Goal: Find specific page/section: Find specific page/section

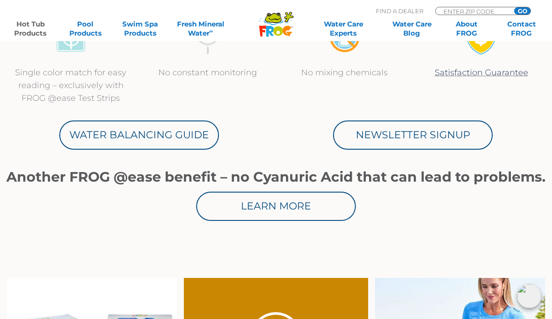
scroll to position [472, 0]
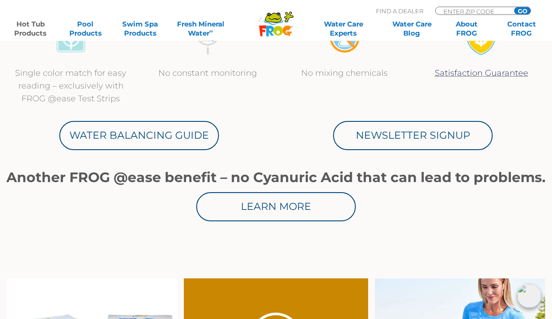
click at [261, 204] on link "Learn More" at bounding box center [276, 206] width 160 height 29
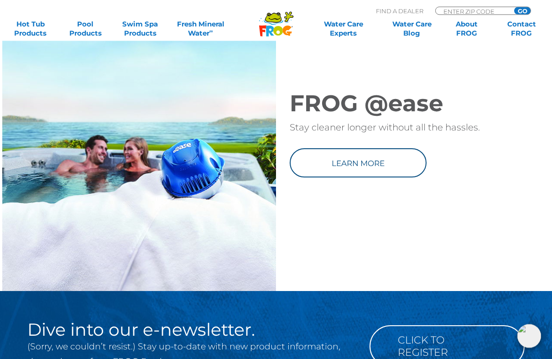
scroll to position [1215, 0]
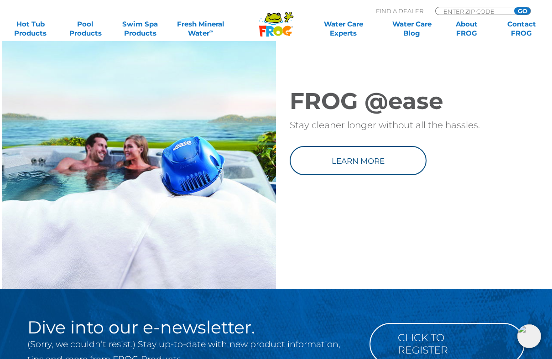
click at [346, 172] on link "Learn more" at bounding box center [358, 160] width 137 height 29
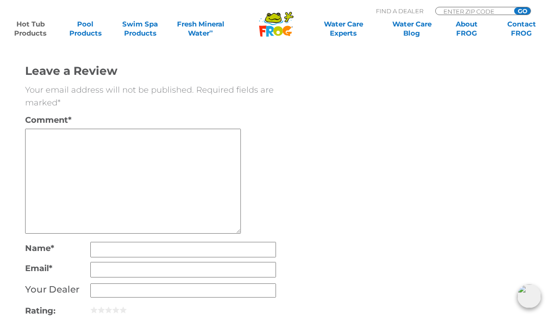
scroll to position [2052, 0]
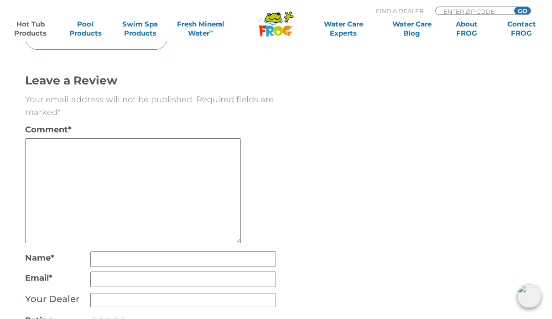
click at [31, 28] on link "Hot Tub Products" at bounding box center [30, 29] width 43 height 18
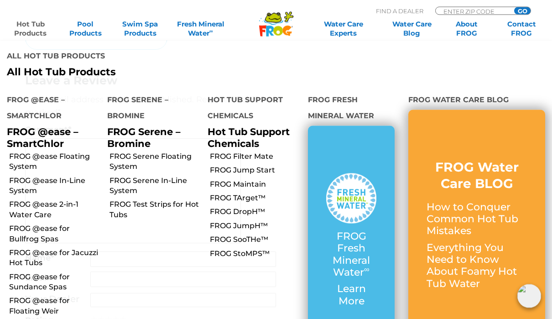
scroll to position [2052, 0]
click at [22, 151] on link "FROG @ease Floating System" at bounding box center [54, 161] width 91 height 21
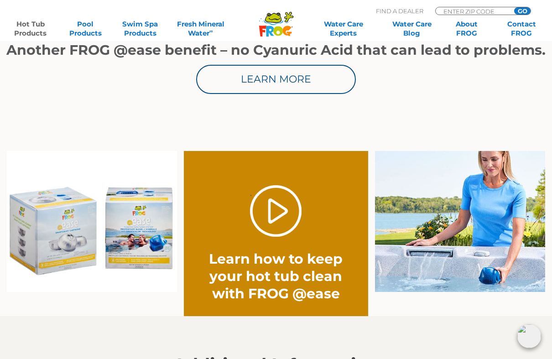
scroll to position [613, 0]
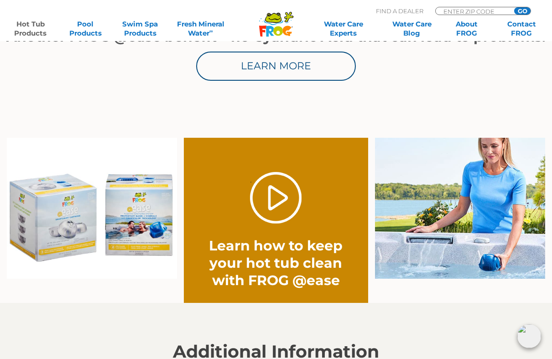
click at [273, 200] on link "." at bounding box center [276, 198] width 52 height 52
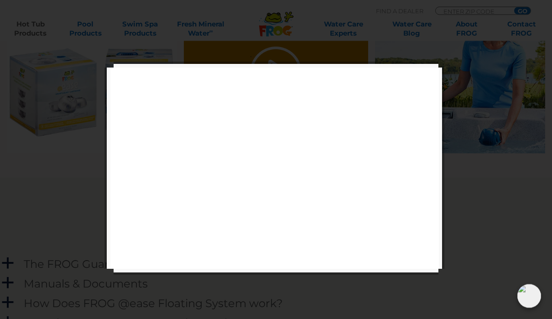
scroll to position [738, 0]
click at [430, 264] on link "Close" at bounding box center [432, 261] width 14 height 14
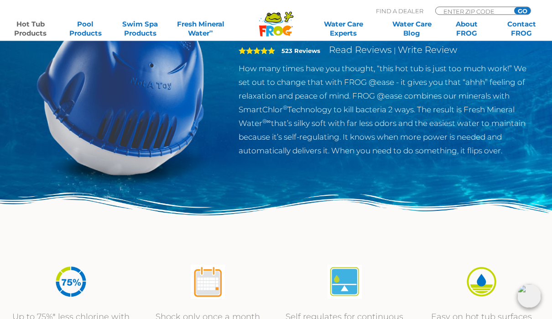
scroll to position [0, 0]
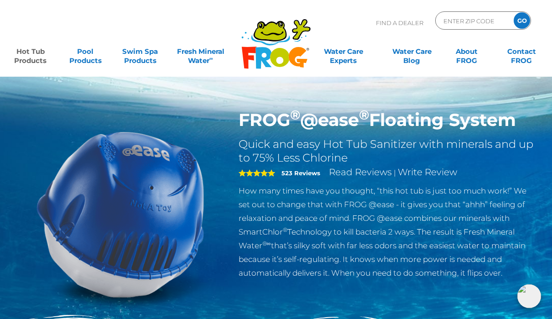
click at [487, 17] on input "ENTER ZIP CODE" at bounding box center [473, 20] width 62 height 13
type input "23456"
click at [518, 18] on input "GO" at bounding box center [521, 20] width 16 height 16
click at [522, 16] on input "GO" at bounding box center [521, 20] width 16 height 16
click at [515, 19] on input "GO" at bounding box center [521, 20] width 16 height 16
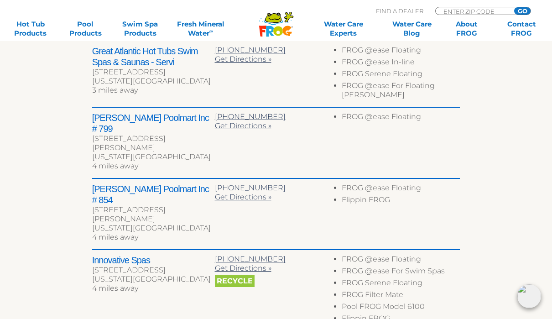
scroll to position [384, 0]
